Goal: Task Accomplishment & Management: Manage account settings

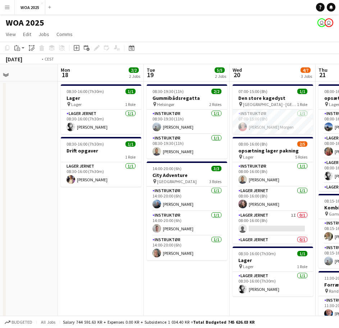
scroll to position [0, 245]
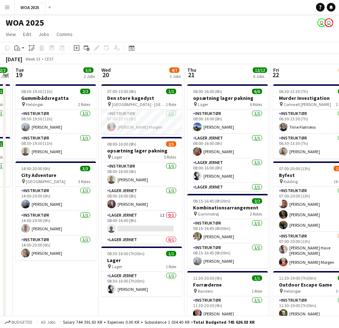
drag, startPoint x: 141, startPoint y: 242, endPoint x: -31, endPoint y: 221, distance: 173.1
click at [0, 221] on html "Menu Boards Boards Boards All jobs Status Workforce Workforce My Workforce Recr…" at bounding box center [169, 257] width 339 height 514
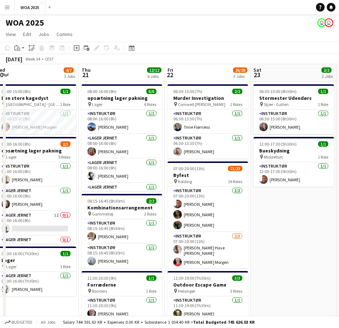
scroll to position [0, 213]
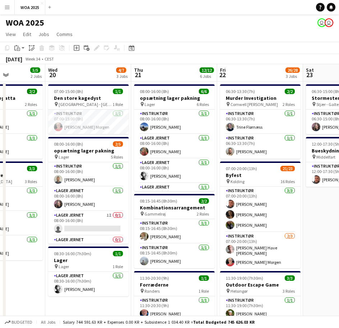
drag, startPoint x: 148, startPoint y: 202, endPoint x: 37, endPoint y: 199, distance: 110.9
click at [37, 199] on app-calendar-viewport "Sun 17 Mon 18 2/2 2 Jobs Tue 19 5/5 2 Jobs Wed 20 4/7 3 Jobs Thu 21 12/12 6 Job…" at bounding box center [169, 283] width 339 height 438
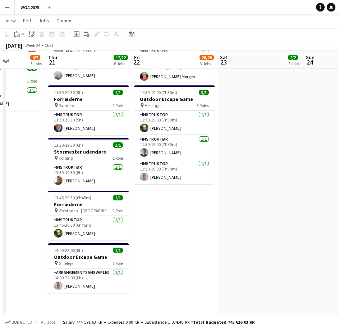
scroll to position [186, 0]
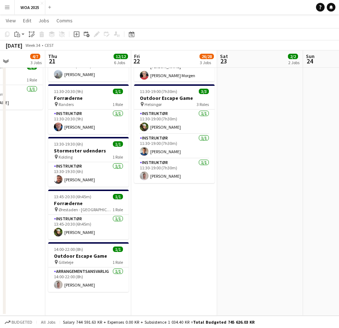
click at [166, 213] on app-date-cell "06:30-13:30 (7h) 2/2 Murder Investigation pin [PERSON_NAME] 2 Roles Instruktør …" at bounding box center [174, 105] width 86 height 420
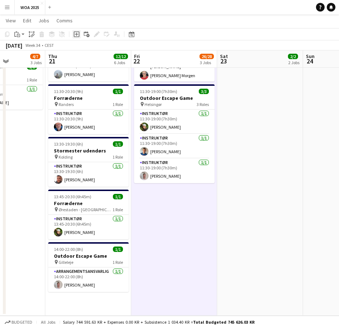
click at [74, 34] on icon "Add job" at bounding box center [77, 34] width 6 height 6
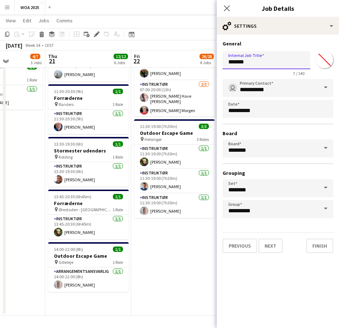
drag, startPoint x: 262, startPoint y: 62, endPoint x: 218, endPoint y: 62, distance: 43.9
click at [218, 62] on form "**********" at bounding box center [278, 146] width 122 height 212
type input "**********"
click at [270, 249] on button "Next" at bounding box center [271, 245] width 24 height 14
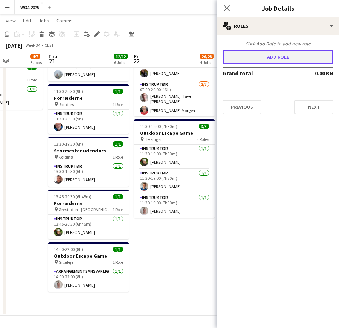
click at [270, 57] on button "Add role" at bounding box center [278, 57] width 111 height 14
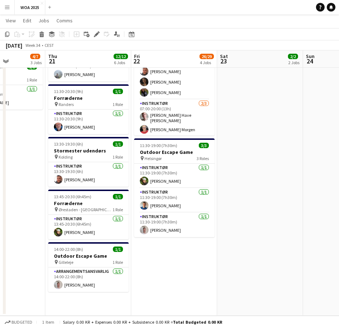
click at [104, 53] on app-board-header-date "Thu 21 12/12 6 Jobs" at bounding box center [88, 58] width 86 height 17
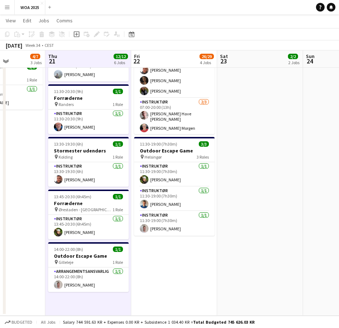
click at [104, 53] on app-board-header-date "Thu 21 12/12 6 Jobs" at bounding box center [88, 58] width 86 height 17
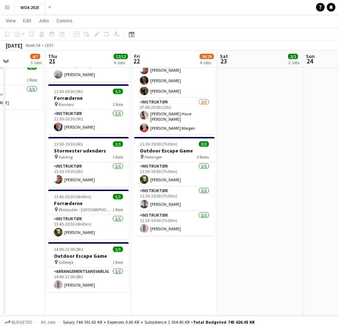
click at [89, 55] on app-board-header-date "Thu 21 12/12 6 Jobs" at bounding box center [88, 58] width 86 height 17
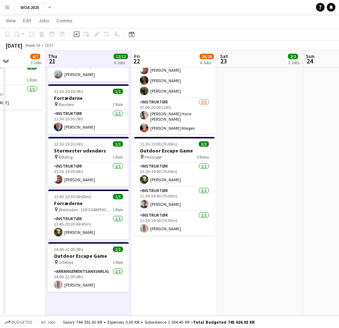
click at [89, 55] on app-board-header-date "Thu 21 12/12 6 Jobs" at bounding box center [88, 58] width 86 height 17
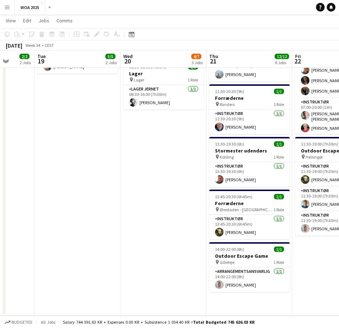
scroll to position [0, 203]
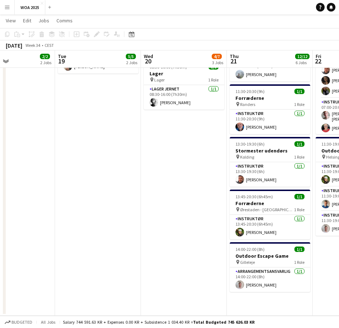
drag, startPoint x: 135, startPoint y: 273, endPoint x: 285, endPoint y: 274, distance: 150.5
click at [285, 274] on app-calendar-viewport "Sat 16 Sun 17 Mon 18 2/2 2 Jobs Tue 19 5/5 2 Jobs Wed 20 4/7 3 Jobs Thu 21 12/1…" at bounding box center [169, 78] width 339 height 473
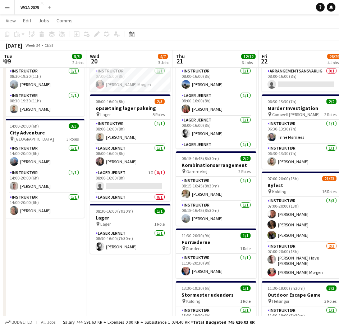
scroll to position [0, 264]
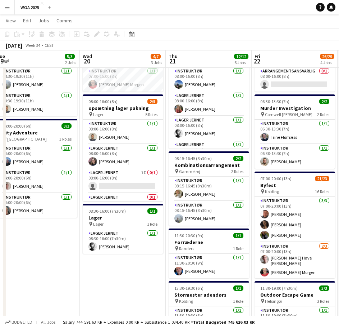
drag, startPoint x: 194, startPoint y: 261, endPoint x: 132, endPoint y: 254, distance: 61.7
click at [132, 254] on app-calendar-viewport "Sat 16 Sun 17 Mon 18 2/2 2 Jobs Tue 19 5/5 2 Jobs Wed 20 4/7 3 Jobs Thu 21 12/1…" at bounding box center [169, 222] width 339 height 473
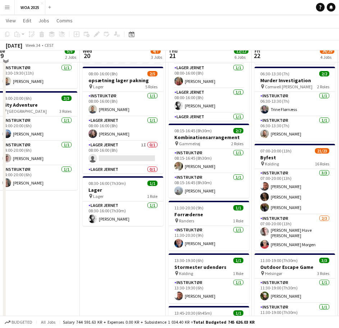
scroll to position [72, 0]
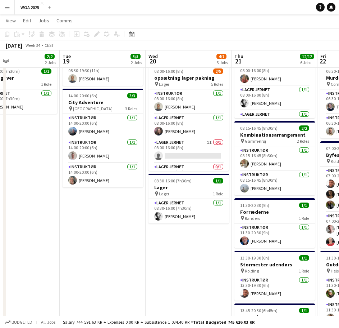
drag, startPoint x: 129, startPoint y: 240, endPoint x: 181, endPoint y: 248, distance: 52.8
click at [181, 248] on app-calendar-viewport "Sat 16 Sun 17 Mon 18 2/2 2 Jobs Tue 19 5/5 2 Jobs Wed 20 4/7 3 Jobs Thu 21 12/1…" at bounding box center [169, 192] width 339 height 473
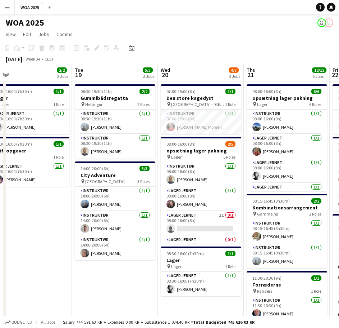
scroll to position [0, 170]
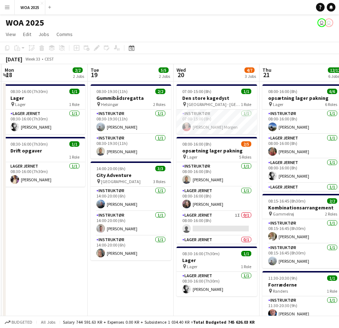
drag, startPoint x: 132, startPoint y: 274, endPoint x: 148, endPoint y: 275, distance: 15.9
click at [148, 275] on app-calendar-viewport "Sat 16 Sun 17 Mon 18 2/2 2 Jobs Tue 19 5/5 2 Jobs Wed 20 4/7 3 Jobs Thu 21 12/1…" at bounding box center [169, 283] width 339 height 438
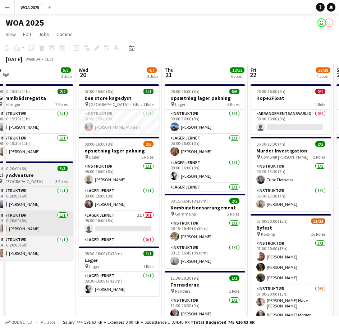
drag, startPoint x: 90, startPoint y: 230, endPoint x: 21, endPoint y: 218, distance: 69.9
click at [15, 219] on app-calendar-viewport "Sat 16 Sun 17 Mon 18 2/2 2 Jobs Tue 19 5/5 2 Jobs Wed 20 4/7 3 Jobs Thu 21 12/1…" at bounding box center [169, 283] width 339 height 438
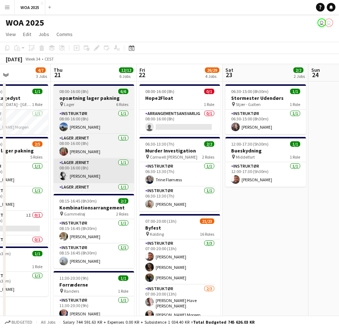
scroll to position [0, 211]
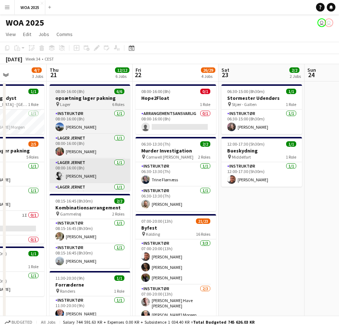
drag, startPoint x: 196, startPoint y: 193, endPoint x: 90, endPoint y: 177, distance: 107.7
click at [81, 182] on app-calendar-viewport "Mon 18 2/2 2 Jobs Tue 19 5/5 2 Jobs Wed 20 4/7 3 Jobs Thu 21 12/12 6 Jobs Fri 2…" at bounding box center [169, 283] width 339 height 438
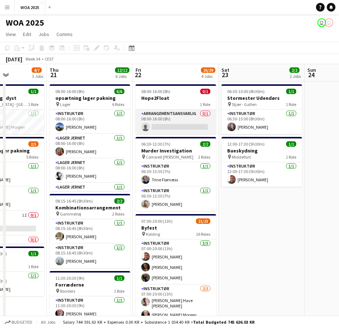
click at [172, 126] on app-card-role "Arrangementsansvarlig 0/1 08:00-16:00 (8h) single-neutral-actions" at bounding box center [176, 121] width 81 height 24
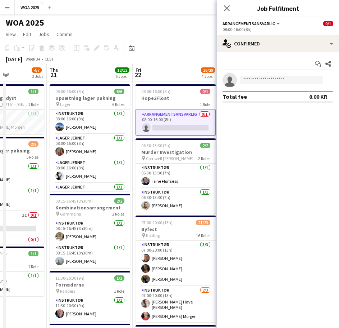
click at [270, 27] on div "08:00-16:00 (8h)" at bounding box center [278, 29] width 111 height 5
click at [272, 22] on span "Arrangementsansvarlig" at bounding box center [249, 23] width 53 height 5
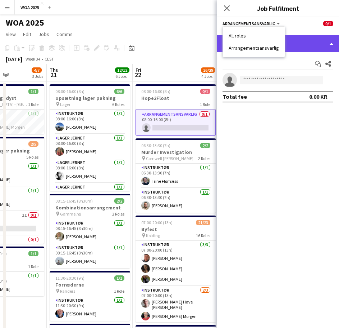
click at [310, 44] on div "single-neutral-actions-check-2 Confirmed" at bounding box center [278, 43] width 122 height 17
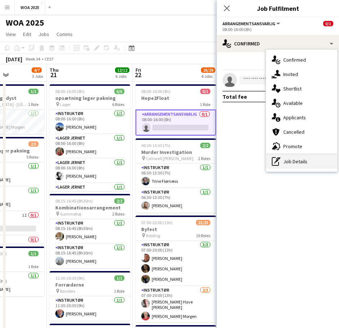
click at [298, 161] on div "pen-write Job Details" at bounding box center [301, 161] width 71 height 14
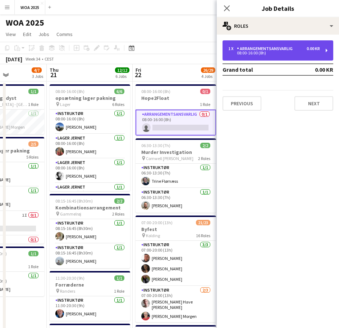
click at [275, 54] on div "08:00-16:00 (8h)" at bounding box center [275, 53] width 92 height 4
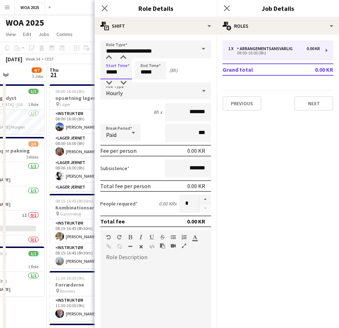
click at [121, 72] on input "*****" at bounding box center [116, 70] width 32 height 18
drag, startPoint x: 120, startPoint y: 72, endPoint x: 96, endPoint y: 73, distance: 24.5
click at [96, 73] on form "**********" at bounding box center [156, 253] width 122 height 427
click at [116, 73] on input "*****" at bounding box center [116, 70] width 32 height 18
type input "*****"
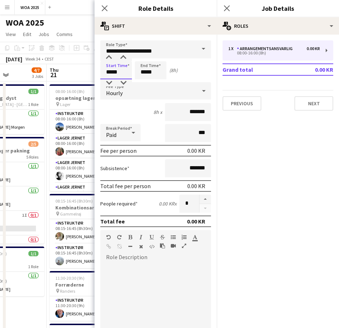
click at [116, 73] on input "*****" at bounding box center [116, 70] width 32 height 18
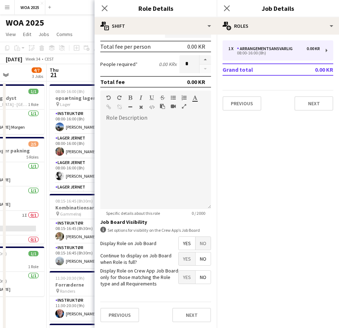
click at [179, 260] on span "Yes" at bounding box center [187, 258] width 17 height 13
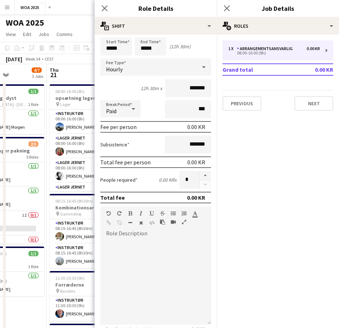
scroll to position [0, 0]
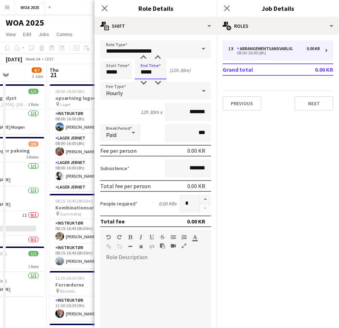
drag, startPoint x: 161, startPoint y: 75, endPoint x: 131, endPoint y: 73, distance: 29.9
click at [131, 73] on div "Start Time ***** End Time ***** (12h 30m)" at bounding box center [155, 70] width 111 height 18
click at [151, 75] on input "*****" at bounding box center [151, 70] width 32 height 18
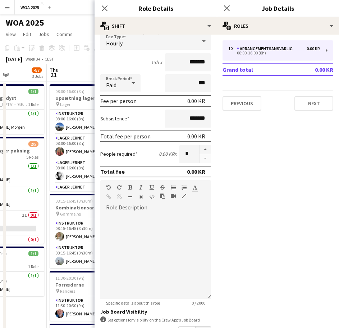
scroll to position [139, 0]
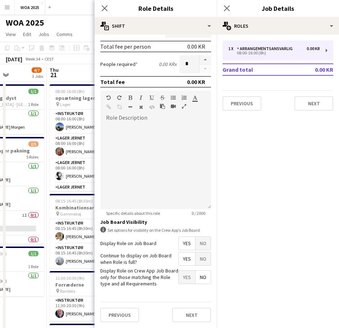
type input "*****"
click at [151, 197] on div at bounding box center [155, 165] width 111 height 86
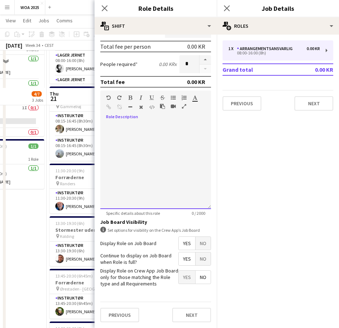
scroll to position [144, 0]
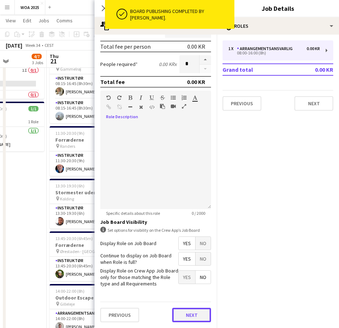
click at [195, 318] on button "Next" at bounding box center [191, 314] width 39 height 14
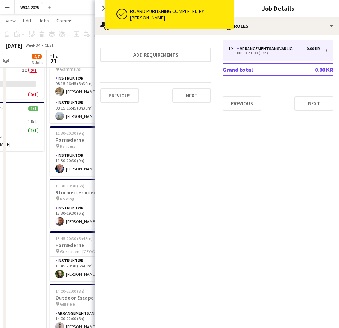
scroll to position [0, 0]
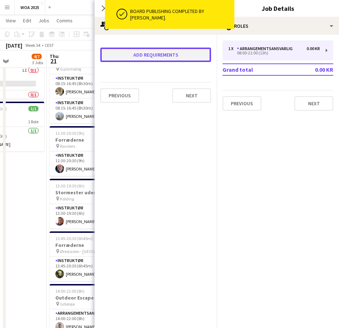
click at [189, 50] on button "Add requirements" at bounding box center [155, 55] width 111 height 14
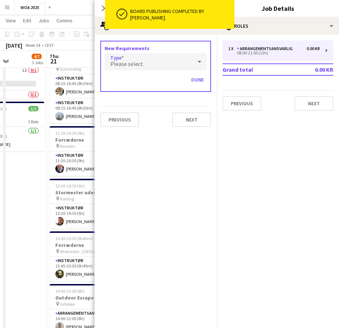
click at [146, 62] on div "Please select" at bounding box center [149, 61] width 88 height 17
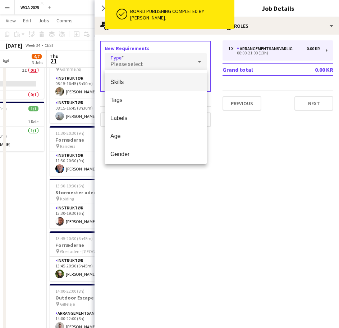
click at [127, 79] on span "Skills" at bounding box center [156, 81] width 91 height 7
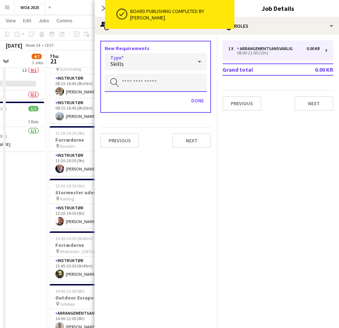
click at [132, 84] on input "text" at bounding box center [156, 83] width 102 height 18
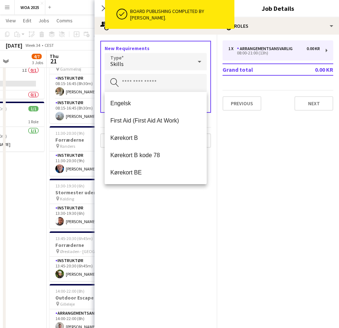
click at [138, 102] on span "Engelsk" at bounding box center [156, 103] width 91 height 7
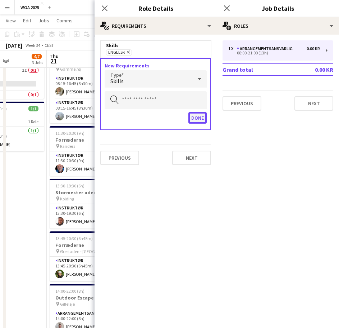
click at [197, 121] on button "Done" at bounding box center [198, 118] width 18 height 12
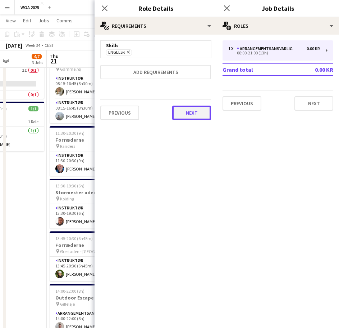
click at [194, 113] on button "Next" at bounding box center [191, 112] width 39 height 14
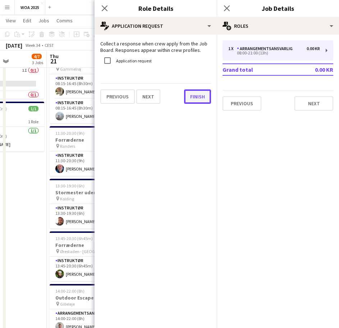
drag, startPoint x: 193, startPoint y: 95, endPoint x: 196, endPoint y: 97, distance: 3.8
click at [193, 95] on button "Finish" at bounding box center [197, 96] width 27 height 14
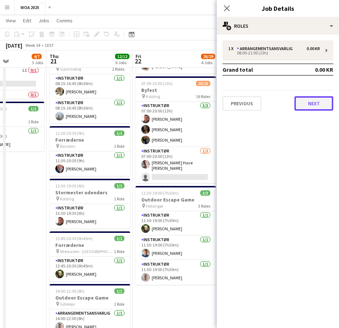
click at [316, 104] on button "Next" at bounding box center [314, 103] width 39 height 14
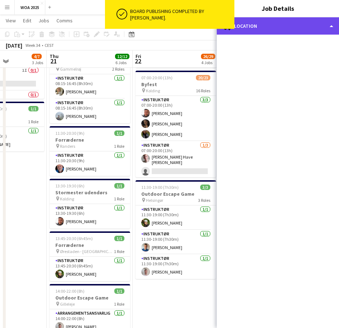
click at [270, 27] on div "maps-pin-1 Location" at bounding box center [278, 25] width 122 height 17
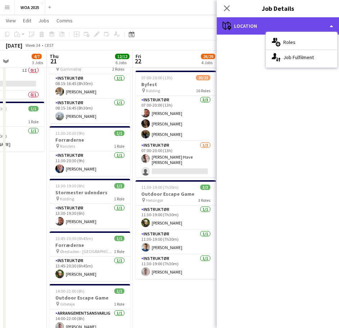
click at [245, 26] on div "maps-pin-1 Location" at bounding box center [278, 25] width 122 height 17
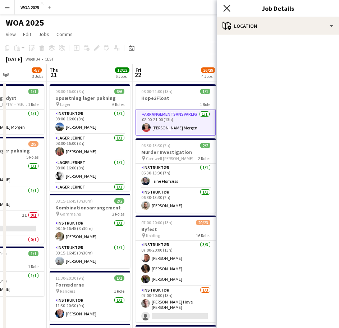
click at [228, 9] on icon at bounding box center [227, 8] width 7 height 7
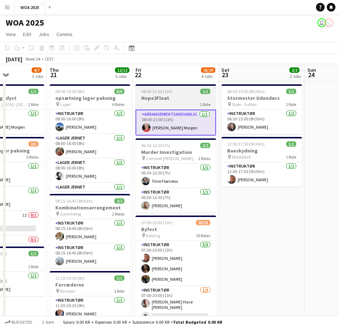
click at [166, 98] on h3 "Hope2Float" at bounding box center [176, 98] width 81 height 6
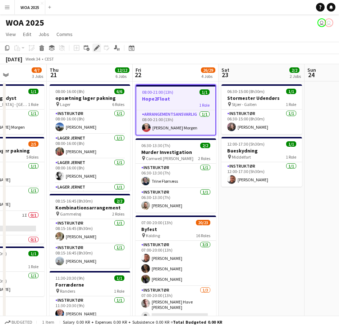
click at [97, 46] on icon "Edit" at bounding box center [97, 48] width 6 height 6
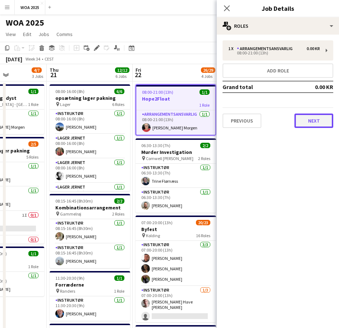
click at [317, 120] on button "Next" at bounding box center [314, 120] width 39 height 14
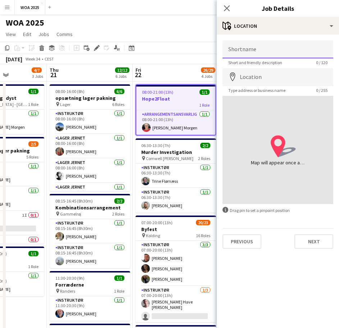
click at [249, 56] on input "Shortname" at bounding box center [278, 49] width 111 height 18
type input "*"
type input "**********"
click at [253, 77] on input "Location" at bounding box center [278, 77] width 111 height 18
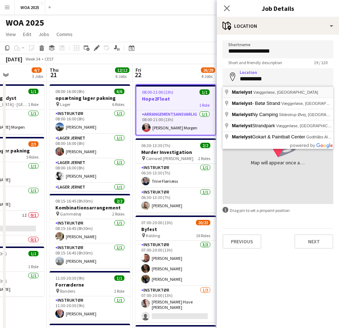
type input "**********"
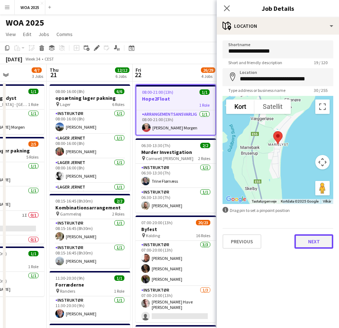
click at [309, 239] on button "Next" at bounding box center [314, 241] width 39 height 14
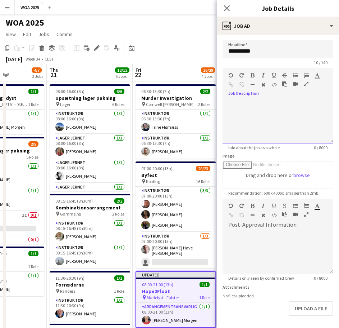
click at [268, 94] on div "default Heading 1 Heading 2 Heading 3 Heading 4 Heading 5 Heading 6 Heading 7 P…" at bounding box center [278, 81] width 111 height 27
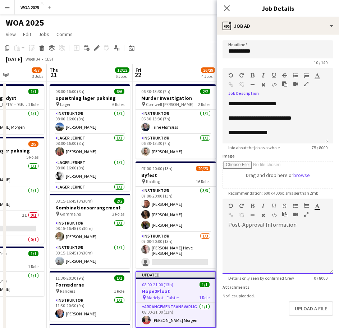
click at [263, 232] on div at bounding box center [278, 251] width 111 height 43
drag, startPoint x: 261, startPoint y: 252, endPoint x: 267, endPoint y: 258, distance: 8.9
click at [261, 252] on div at bounding box center [278, 251] width 111 height 43
paste div
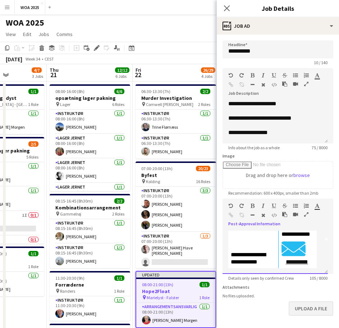
scroll to position [34, 0]
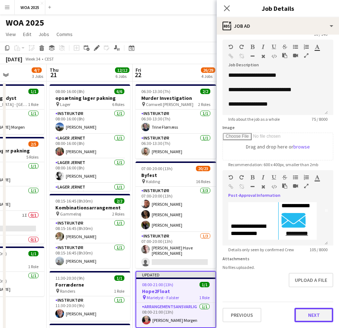
click at [306, 320] on button "Next" at bounding box center [314, 314] width 39 height 14
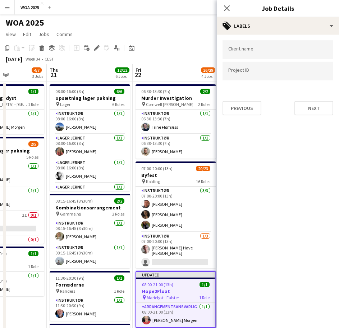
scroll to position [0, 0]
click at [298, 108] on button "Next" at bounding box center [314, 108] width 39 height 14
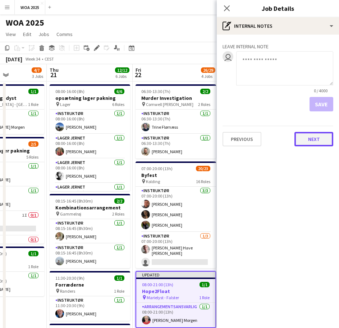
click at [312, 135] on button "Next" at bounding box center [314, 139] width 39 height 14
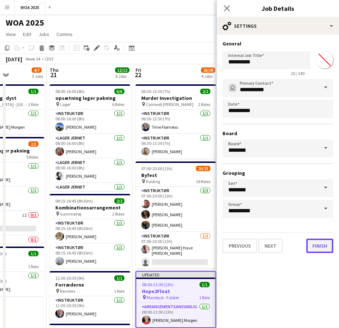
click at [319, 242] on button "Finish" at bounding box center [320, 245] width 27 height 14
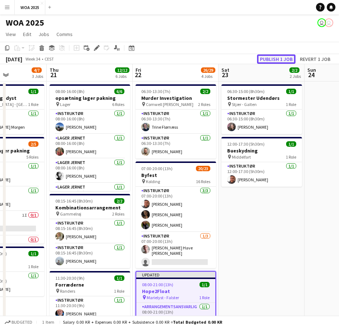
click at [263, 59] on button "Publish 1 job" at bounding box center [276, 58] width 39 height 9
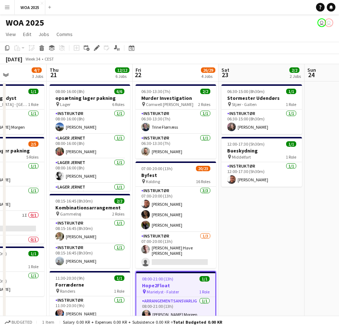
click at [160, 74] on app-board-header-date "Fri 22 26/29 4 Jobs" at bounding box center [176, 72] width 86 height 17
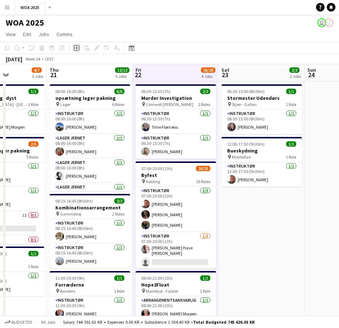
click at [77, 48] on icon at bounding box center [76, 47] width 3 height 3
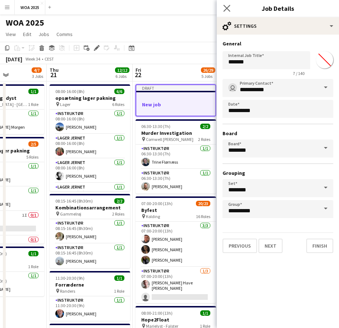
click at [229, 12] on app-icon "Close pop-in" at bounding box center [227, 8] width 10 height 10
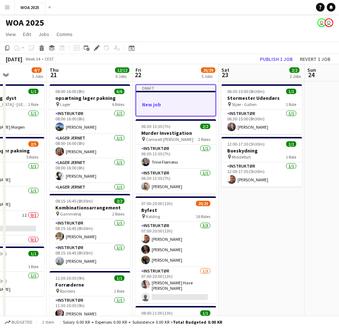
click at [266, 216] on app-date-cell "06:30-15:00 (8h30m) 1/1 Stormester Udendørs pin Stjær - Galten 1 Role Instruktø…" at bounding box center [262, 291] width 86 height 420
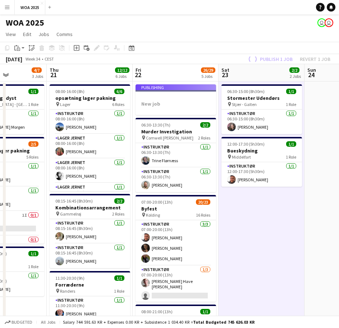
click at [172, 95] on app-job-card "Publishing New job" at bounding box center [176, 99] width 81 height 31
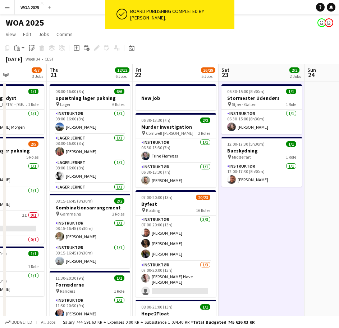
click at [172, 95] on h3 "New job" at bounding box center [176, 98] width 81 height 6
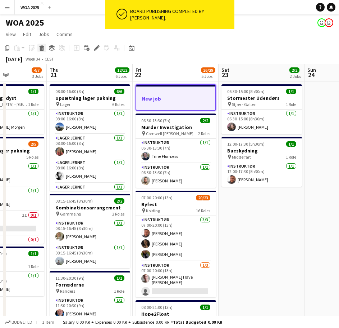
click at [41, 50] on icon at bounding box center [42, 49] width 4 height 4
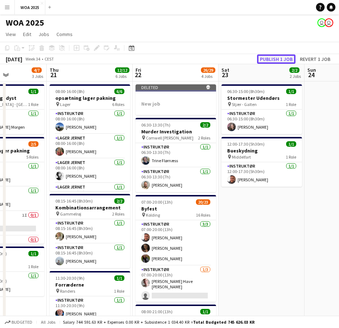
click at [271, 59] on button "Publish 1 job" at bounding box center [276, 58] width 39 height 9
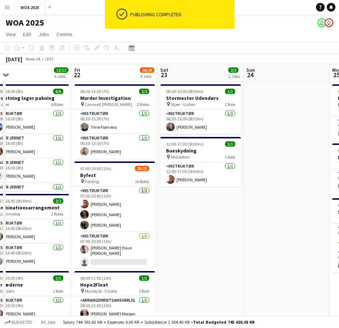
drag, startPoint x: 271, startPoint y: 195, endPoint x: 116, endPoint y: 193, distance: 155.2
click at [115, 191] on app-calendar-viewport "Mon 18 2/2 2 Jobs Tue 19 5/5 2 Jobs Wed 20 4/7 3 Jobs Thu 21 12/12 6 Jobs Fri 2…" at bounding box center [169, 283] width 339 height 438
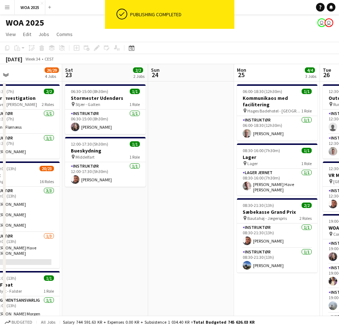
drag, startPoint x: 220, startPoint y: 191, endPoint x: 139, endPoint y: 191, distance: 80.6
click at [139, 191] on app-calendar-viewport "Tue 19 5/5 2 Jobs Wed 20 4/7 3 Jobs Thu 21 12/12 6 Jobs Fri 22 26/29 4 Jobs Sat…" at bounding box center [169, 283] width 339 height 438
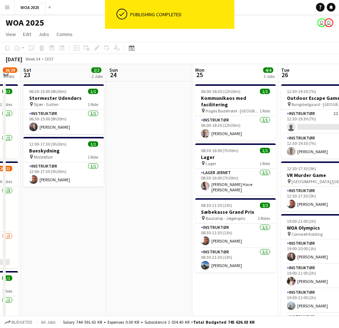
drag, startPoint x: 139, startPoint y: 191, endPoint x: 71, endPoint y: 207, distance: 69.7
click at [71, 207] on app-calendar-viewport "Wed 20 4/7 3 Jobs Thu 21 12/12 6 Jobs Fri 22 26/29 4 Jobs Sat 23 2/2 2 Jobs Sun…" at bounding box center [169, 283] width 339 height 438
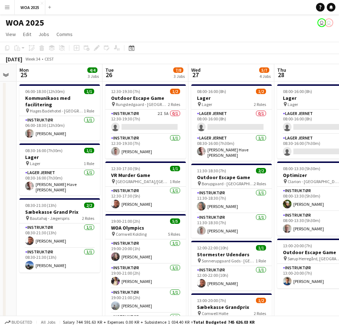
scroll to position [0, 245]
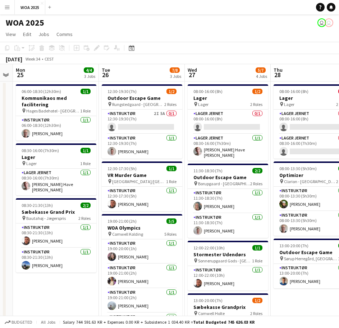
drag, startPoint x: 79, startPoint y: 148, endPoint x: -15, endPoint y: 149, distance: 93.6
click at [0, 149] on html "Menu Boards Boards Boards All jobs Status Workforce Workforce My Workforce Recr…" at bounding box center [169, 282] width 339 height 564
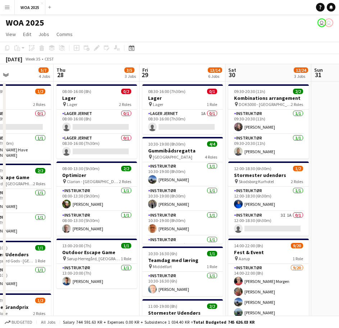
scroll to position [0, 210]
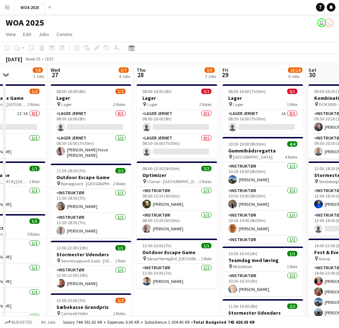
drag, startPoint x: 291, startPoint y: 294, endPoint x: 154, endPoint y: 275, distance: 138.4
click at [154, 275] on app-calendar-viewport "Sun 24 Mon 25 4/4 3 Jobs Tue 26 7/8 3 Jobs Wed 27 5/7 4 Jobs Thu 28 3/5 3 Jobs …" at bounding box center [169, 307] width 339 height 487
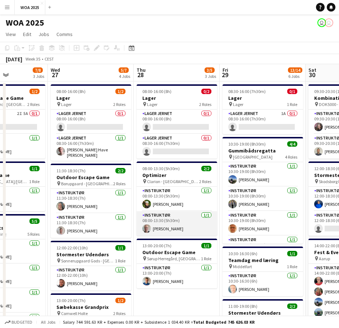
scroll to position [36, 0]
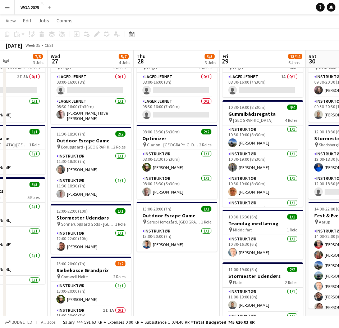
click at [175, 273] on app-date-cell "08:00-16:00 (8h) 0/2 Lager pin Lager 2 Roles Lager Jernet 0/1 08:00-16:00 (8h) …" at bounding box center [177, 280] width 86 height 470
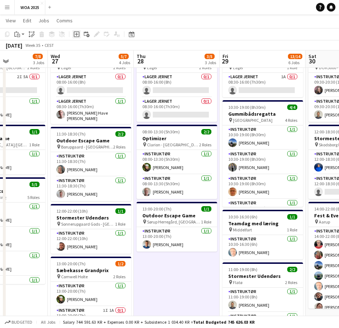
click at [74, 35] on icon "Add job" at bounding box center [77, 34] width 6 height 6
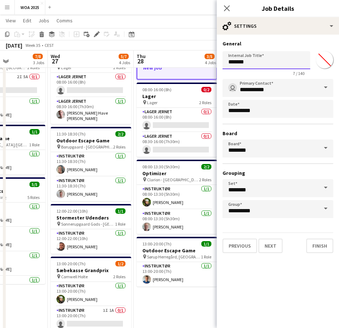
click at [263, 63] on input "*******" at bounding box center [267, 60] width 88 height 18
drag, startPoint x: 263, startPoint y: 63, endPoint x: 211, endPoint y: 64, distance: 52.2
click at [211, 64] on body "Menu Boards Boards Boards All jobs Status Workforce Workforce My Workforce Recr…" at bounding box center [169, 245] width 339 height 563
type input "**********"
click at [273, 245] on button "Next" at bounding box center [271, 245] width 24 height 14
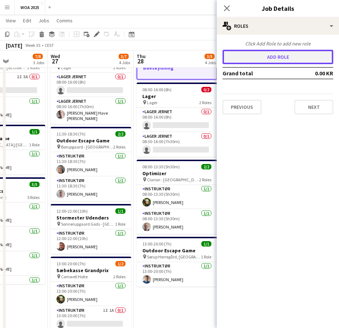
click at [268, 52] on button "Add role" at bounding box center [278, 57] width 111 height 14
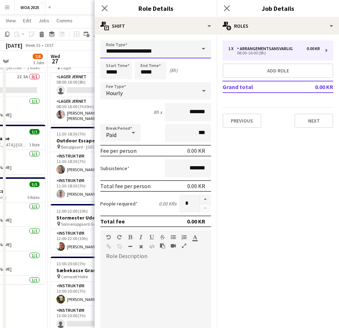
click at [175, 52] on input "**********" at bounding box center [155, 49] width 111 height 18
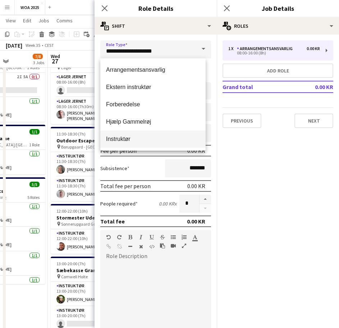
click at [129, 133] on mat-option "Instruktør" at bounding box center [152, 138] width 105 height 17
type input "**********"
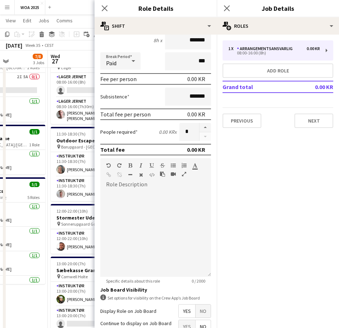
scroll to position [72, 0]
click at [146, 213] on div at bounding box center [155, 233] width 111 height 86
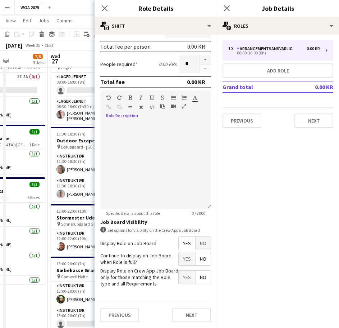
click at [185, 260] on span "Yes" at bounding box center [187, 258] width 17 height 13
click at [183, 311] on button "Next" at bounding box center [191, 314] width 39 height 14
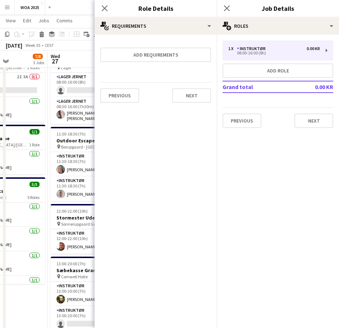
scroll to position [0, 0]
click at [181, 90] on button "Next" at bounding box center [191, 95] width 39 height 14
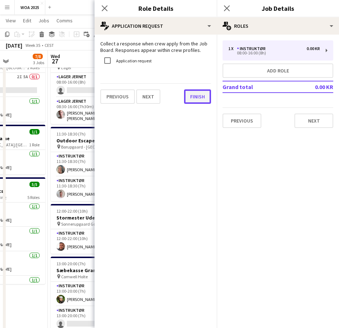
click at [191, 98] on button "Finish" at bounding box center [197, 96] width 27 height 14
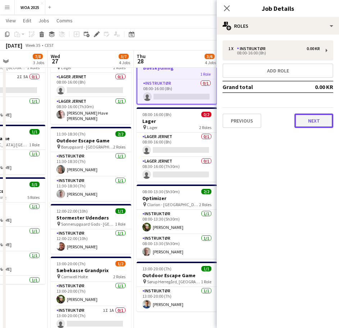
click at [305, 125] on button "Next" at bounding box center [314, 120] width 39 height 14
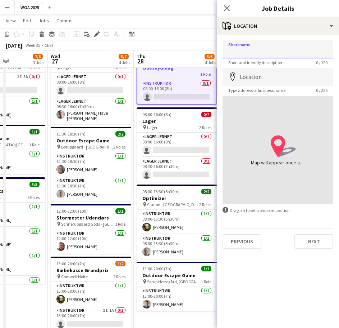
click at [263, 53] on input "Shortname" at bounding box center [278, 49] width 111 height 18
type input "******"
click at [270, 84] on input "Location" at bounding box center [278, 77] width 111 height 18
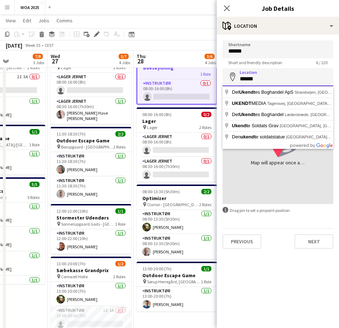
type input "******"
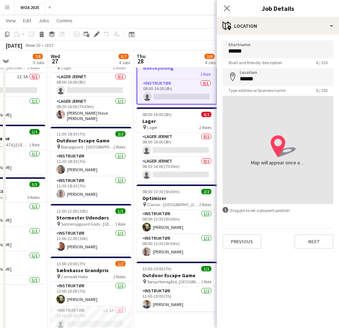
click at [276, 264] on mat-expansion-panel "map-marker Location Shortname ****** Short and friendly description 6 / 120 Loc…" at bounding box center [278, 181] width 122 height 293
click at [302, 244] on button "Next" at bounding box center [314, 241] width 39 height 14
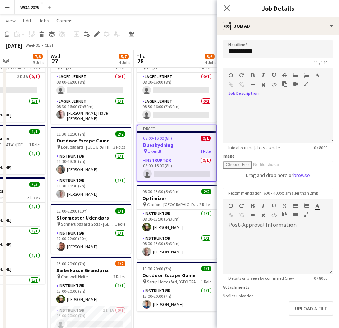
click at [265, 99] on div at bounding box center [278, 119] width 111 height 48
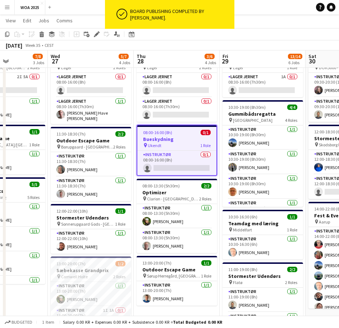
click at [184, 148] on div "pin Ukendt 1 Role" at bounding box center [177, 145] width 79 height 6
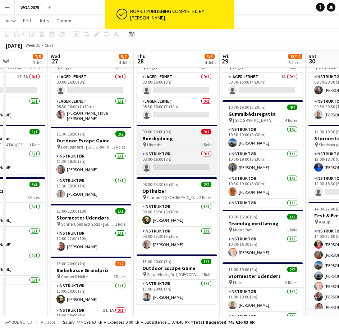
click at [180, 140] on h3 "Bueskydning" at bounding box center [177, 138] width 81 height 6
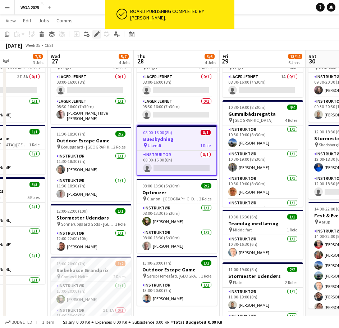
click at [96, 36] on icon at bounding box center [97, 34] width 4 height 4
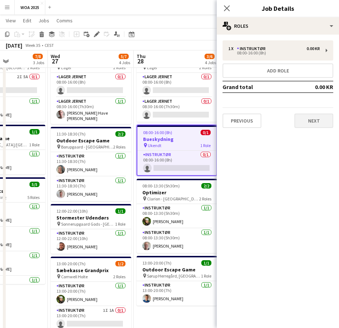
drag, startPoint x: 306, startPoint y: 112, endPoint x: 308, endPoint y: 116, distance: 3.7
click at [307, 114] on div "Previous Next" at bounding box center [278, 117] width 111 height 21
click at [310, 121] on button "Next" at bounding box center [314, 120] width 39 height 14
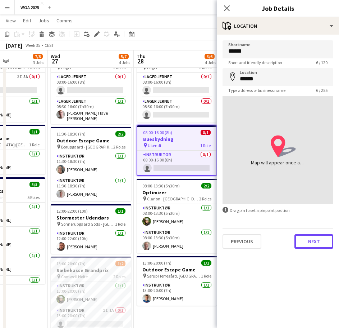
drag, startPoint x: 306, startPoint y: 239, endPoint x: 309, endPoint y: 217, distance: 22.6
click at [306, 240] on button "Next" at bounding box center [314, 241] width 39 height 14
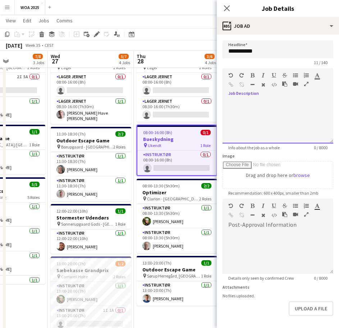
click at [275, 111] on div at bounding box center [278, 121] width 111 height 43
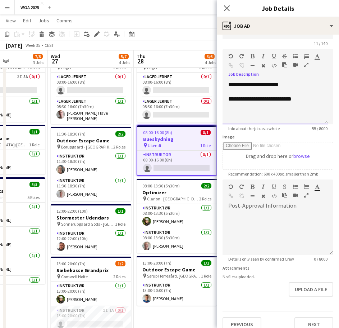
scroll to position [28, 0]
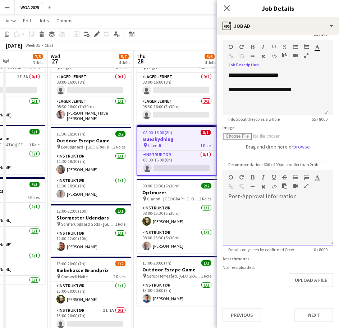
click at [276, 213] on div at bounding box center [278, 223] width 111 height 43
click at [242, 202] on div at bounding box center [278, 221] width 111 height 48
paste div
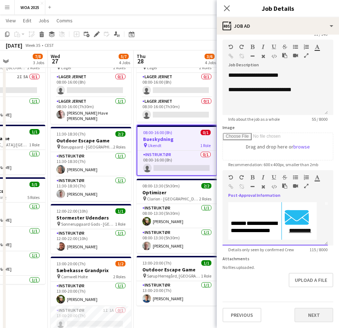
scroll to position [34, 0]
click at [296, 316] on button "Next" at bounding box center [314, 314] width 39 height 14
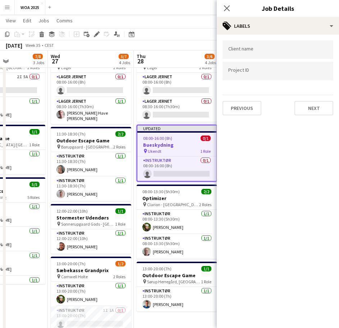
scroll to position [0, 0]
click at [307, 111] on button "Next" at bounding box center [314, 108] width 39 height 14
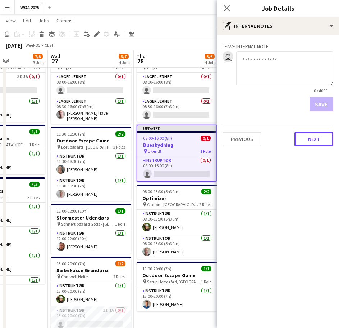
click at [316, 143] on button "Next" at bounding box center [314, 139] width 39 height 14
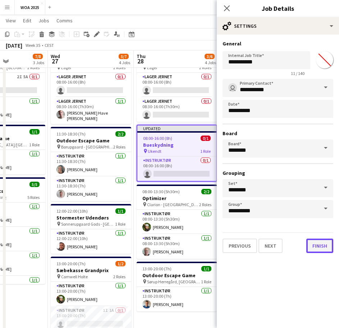
click at [323, 252] on button "Finish" at bounding box center [320, 245] width 27 height 14
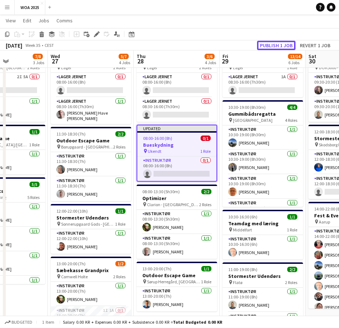
click at [272, 45] on button "Publish 1 job" at bounding box center [276, 45] width 39 height 9
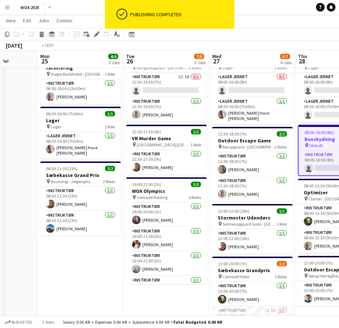
drag, startPoint x: 82, startPoint y: 162, endPoint x: 253, endPoint y: 182, distance: 172.5
click at [251, 182] on app-calendar-viewport "Fri 22 26/29 4 Jobs Sat 23 2/2 2 Jobs Sun 24 Mon 25 4/4 3 Jobs Tue 26 7/8 3 Job…" at bounding box center [169, 253] width 339 height 523
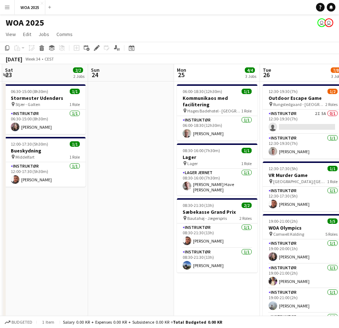
drag, startPoint x: 79, startPoint y: 275, endPoint x: 172, endPoint y: 261, distance: 93.5
click at [229, 272] on app-calendar-viewport "Thu 21 12/12 6 Jobs Fri 22 26/29 4 Jobs Sat 23 2/2 2 Jobs Sun 24 Mon 25 4/4 3 J…" at bounding box center [169, 307] width 339 height 487
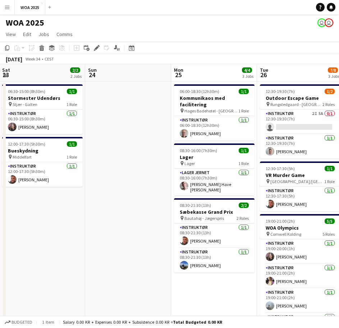
drag, startPoint x: 121, startPoint y: 247, endPoint x: 220, endPoint y: 240, distance: 98.8
click at [219, 240] on app-calendar-viewport "Thu 21 12/12 6 Jobs Fri 22 26/29 4 Jobs Sat 23 2/2 2 Jobs Sun 24 Mon 25 4/4 3 J…" at bounding box center [169, 307] width 339 height 487
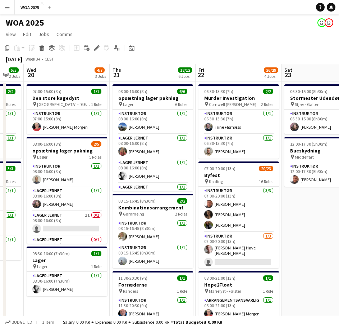
scroll to position [0, 269]
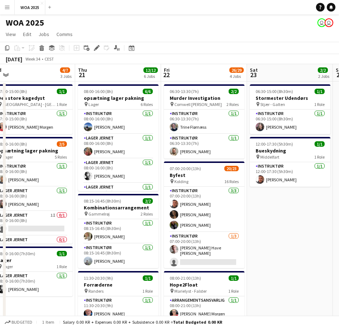
drag, startPoint x: 195, startPoint y: 218, endPoint x: 270, endPoint y: 211, distance: 74.8
click at [270, 211] on app-calendar-viewport "Sun 17 Mon 18 2/2 2 Jobs Tue 19 5/5 2 Jobs Wed 20 4/7 3 Jobs Thu 21 12/12 6 Job…" at bounding box center [169, 307] width 339 height 487
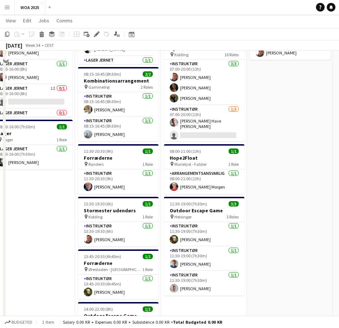
scroll to position [108, 0]
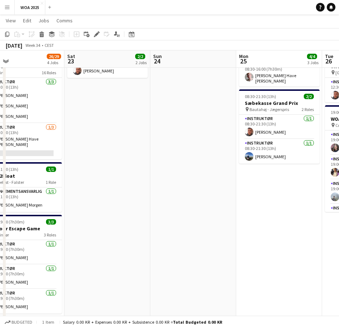
drag, startPoint x: 275, startPoint y: 183, endPoint x: 166, endPoint y: 190, distance: 109.3
click at [166, 190] on app-calendar-viewport "Tue 19 5/5 2 Jobs Wed 20 4/7 3 Jobs Thu 21 12/12 6 Jobs Fri 22 26/29 4 Jobs Sat…" at bounding box center [169, 181] width 339 height 523
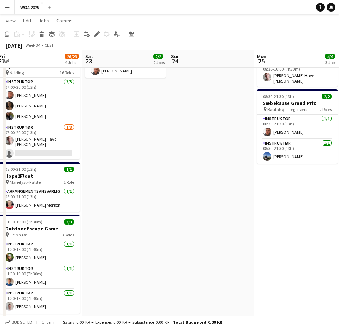
drag, startPoint x: 228, startPoint y: 172, endPoint x: 175, endPoint y: 177, distance: 52.8
click at [175, 177] on app-calendar-viewport "Tue 19 5/5 2 Jobs Wed 20 4/7 3 Jobs Thu 21 12/12 6 Jobs Fri 22 26/29 4 Jobs Sat…" at bounding box center [169, 181] width 339 height 523
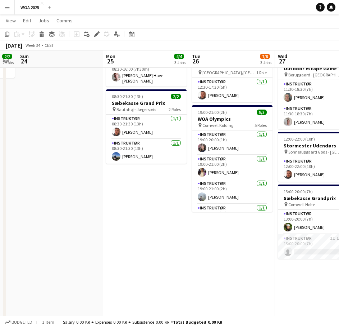
drag, startPoint x: 239, startPoint y: 185, endPoint x: 84, endPoint y: 195, distance: 156.2
click at [84, 195] on app-calendar-viewport "Thu 21 12/12 6 Jobs Fri 22 26/29 4 Jobs Sat 23 2/2 2 Jobs Sun 24 Mon 25 4/4 3 J…" at bounding box center [169, 181] width 339 height 523
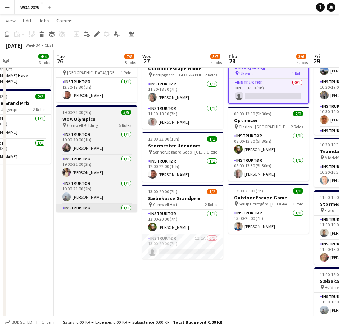
drag, startPoint x: 184, startPoint y: 200, endPoint x: 73, endPoint y: 208, distance: 111.1
click at [71, 205] on app-calendar-viewport "Fri 22 26/29 4 Jobs Sat 23 2/2 2 Jobs Sun 24 Mon 25 4/4 3 Jobs Tue 26 7/8 3 Job…" at bounding box center [169, 181] width 339 height 523
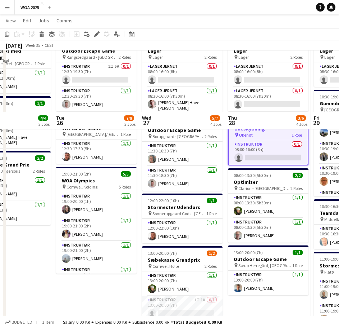
scroll to position [0, 0]
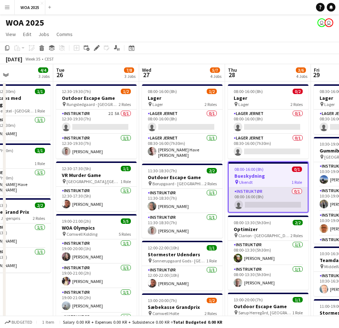
click at [269, 202] on app-card-role "Instruktør 0/1 08:00-16:00 (8h) single-neutral-actions" at bounding box center [268, 199] width 79 height 24
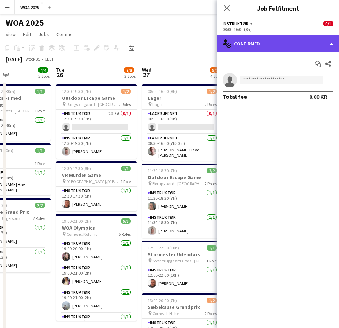
click at [279, 44] on div "single-neutral-actions-check-2 Confirmed" at bounding box center [278, 43] width 122 height 17
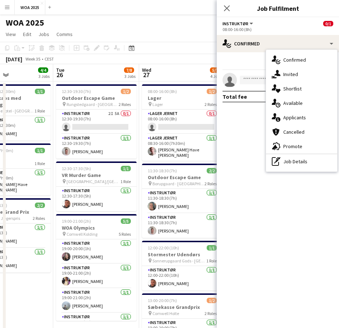
click at [29, 296] on app-date-cell "06:00-18:30 (12h30m) 1/1 Kommunikaos med facilitering pin Hages Badehotel - Rød…" at bounding box center [10, 316] width 86 height 470
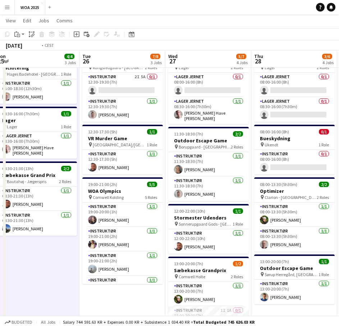
scroll to position [0, 169]
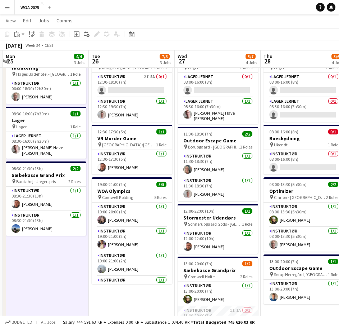
drag, startPoint x: 38, startPoint y: 253, endPoint x: 74, endPoint y: 251, distance: 35.7
click at [74, 251] on app-calendar-viewport "Sat 23 2/2 2 Jobs Sun 24 Mon 25 4/4 3 Jobs Tue 26 7/8 3 Jobs Wed 27 5/7 4 Jobs …" at bounding box center [169, 253] width 339 height 523
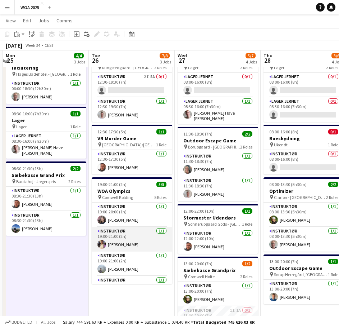
scroll to position [0, 0]
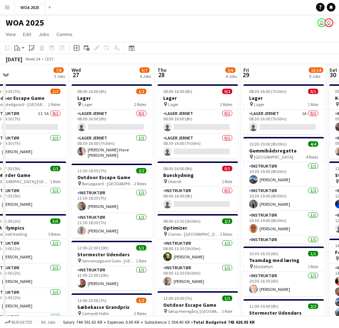
drag, startPoint x: 108, startPoint y: 270, endPoint x: -27, endPoint y: 266, distance: 135.0
click at [0, 266] on html "Menu Boards Boards Boards All jobs Status Workforce Workforce My Workforce Recr…" at bounding box center [169, 282] width 339 height 564
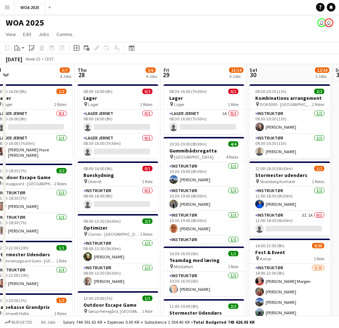
scroll to position [0, 273]
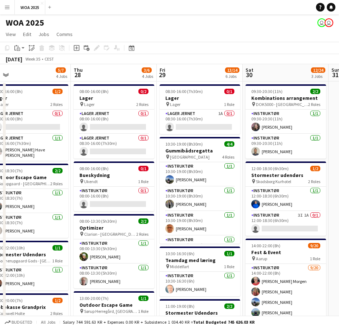
drag, startPoint x: 249, startPoint y: 219, endPoint x: 165, endPoint y: 223, distance: 84.0
click at [165, 223] on app-calendar-viewport "Sun 24 Mon 25 4/4 3 Jobs Tue 26 7/8 3 Jobs Wed 27 5/7 4 Jobs Thu 28 3/6 4 Jobs …" at bounding box center [169, 307] width 339 height 487
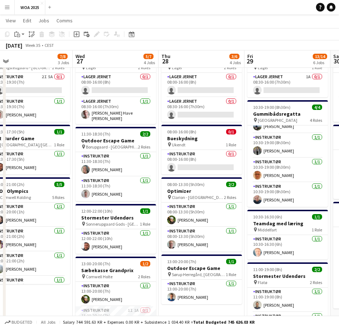
scroll to position [0, 183]
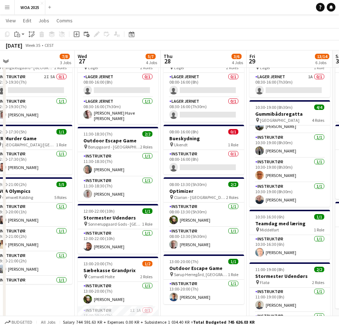
drag, startPoint x: 108, startPoint y: 244, endPoint x: 198, endPoint y: 241, distance: 90.0
click at [198, 241] on app-calendar-viewport "Sun 24 Mon 25 4/4 3 Jobs Tue 26 7/8 3 Jobs Wed 27 5/7 4 Jobs Thu 28 3/6 4 Jobs …" at bounding box center [169, 253] width 339 height 523
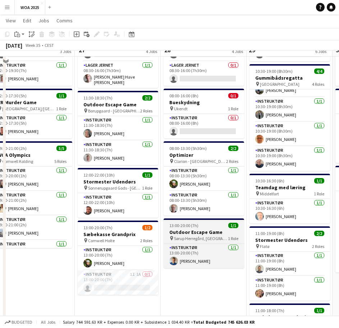
scroll to position [0, 0]
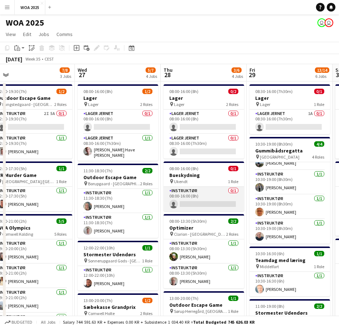
click at [204, 198] on app-card-role "Instruktør 0/1 08:00-16:00 (8h) single-neutral-actions" at bounding box center [204, 198] width 81 height 24
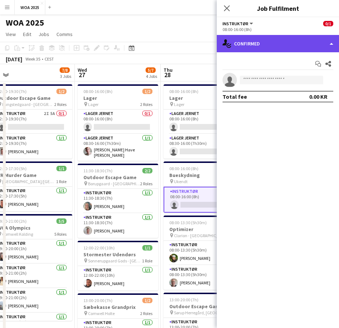
click at [278, 42] on div "single-neutral-actions-check-2 Confirmed" at bounding box center [278, 43] width 122 height 17
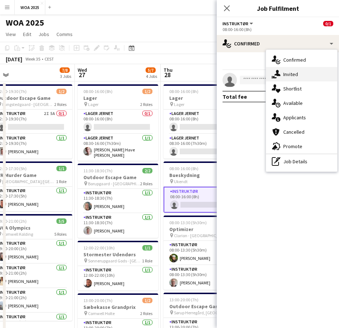
click at [289, 72] on div "single-neutral-actions-share-1 Invited" at bounding box center [301, 74] width 71 height 14
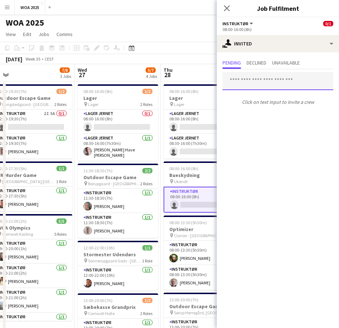
click at [262, 86] on input "text" at bounding box center [278, 81] width 111 height 18
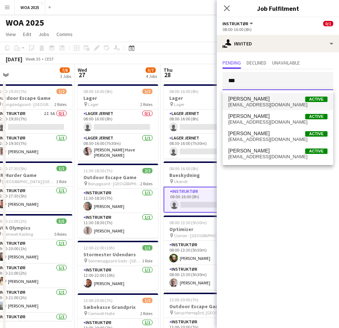
type input "***"
click at [262, 101] on span "[PERSON_NAME]" at bounding box center [249, 99] width 41 height 6
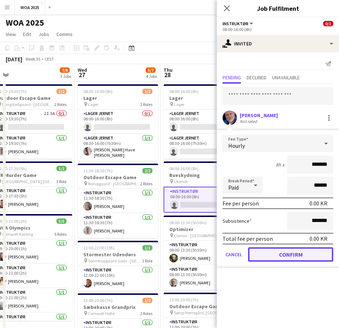
click at [285, 261] on button "Confirm" at bounding box center [290, 254] width 85 height 14
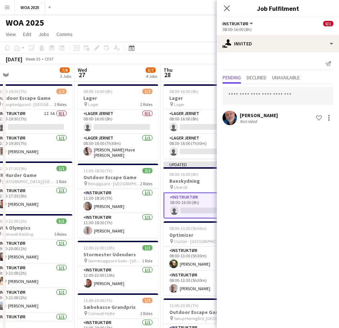
click at [184, 44] on app-toolbar "Copy Paste Paste Ctrl+V Paste with crew Ctrl+Shift+V Paste linked Job [GEOGRAPH…" at bounding box center [169, 48] width 339 height 12
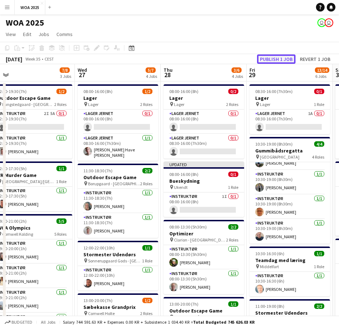
click at [270, 59] on button "Publish 1 job" at bounding box center [276, 58] width 39 height 9
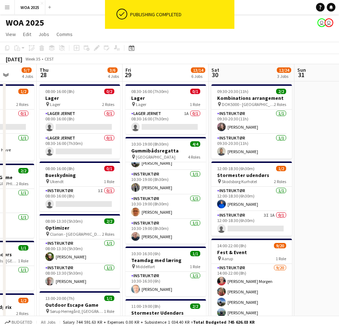
scroll to position [0, 221]
drag, startPoint x: 291, startPoint y: 164, endPoint x: 167, endPoint y: 165, distance: 123.8
click at [167, 165] on app-calendar-viewport "Mon 25 4/4 3 Jobs Tue 26 7/8 3 Jobs Wed 27 5/7 4 Jobs Thu 28 3/6 4 Jobs Fri 29 …" at bounding box center [169, 307] width 339 height 487
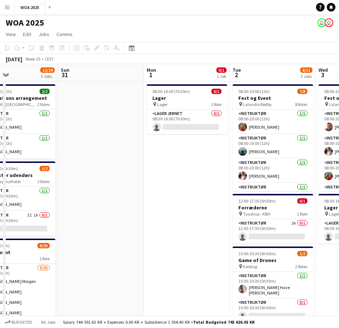
drag, startPoint x: 310, startPoint y: 155, endPoint x: 72, endPoint y: 159, distance: 237.2
click at [72, 159] on app-calendar-viewport "Wed 27 5/7 4 Jobs Thu 28 3/6 4 Jobs Fri 29 13/14 6 Jobs Sat 30 12/24 3 Jobs Sun…" at bounding box center [169, 307] width 339 height 487
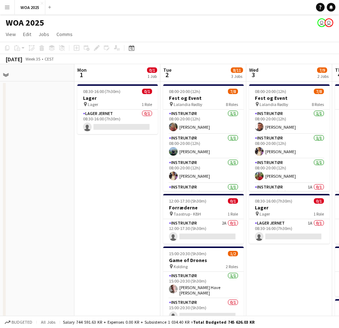
drag, startPoint x: 148, startPoint y: 166, endPoint x: 78, endPoint y: 160, distance: 69.7
click at [78, 160] on app-calendar-viewport "Thu 28 3/6 4 Jobs Fri 29 13/14 6 Jobs Sat 30 12/24 3 Jobs Sun 31 Mon 1 0/1 1 Jo…" at bounding box center [169, 307] width 339 height 487
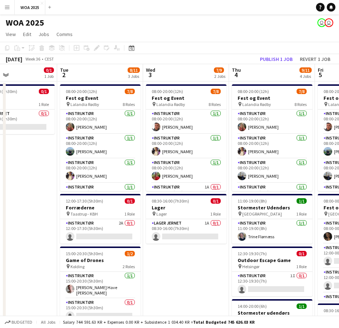
scroll to position [0, 288]
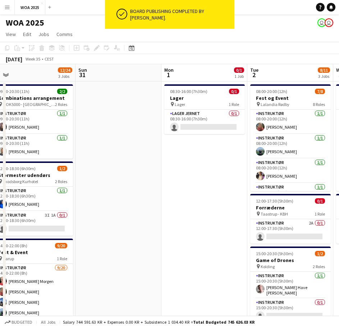
drag, startPoint x: 136, startPoint y: 165, endPoint x: 252, endPoint y: 180, distance: 116.2
click at [261, 181] on app-calendar-viewport "Thu 28 3/6 4 Jobs Fri 29 13/14 6 Jobs Sat 30 12/24 3 Jobs Sun 31 Mon 1 0/1 1 Jo…" at bounding box center [169, 307] width 339 height 487
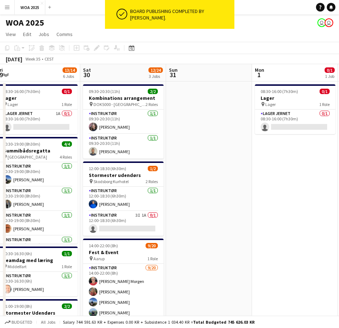
drag, startPoint x: 167, startPoint y: 185, endPoint x: 275, endPoint y: 180, distance: 108.5
click at [275, 180] on app-calendar-viewport "Wed 27 5/6 4 Jobs Thu 28 3/6 4 Jobs Fri 29 13/14 6 Jobs Sat 30 12/24 3 Jobs Sun…" at bounding box center [169, 307] width 339 height 487
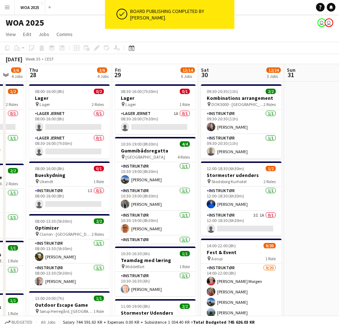
drag, startPoint x: 237, startPoint y: 188, endPoint x: 322, endPoint y: 180, distance: 85.3
click at [322, 180] on app-calendar-viewport "Tue 26 7/8 3 Jobs Wed 27 5/6 4 Jobs Thu 28 3/6 4 Jobs Fri 29 13/14 6 Jobs Sat 3…" at bounding box center [169, 307] width 339 height 487
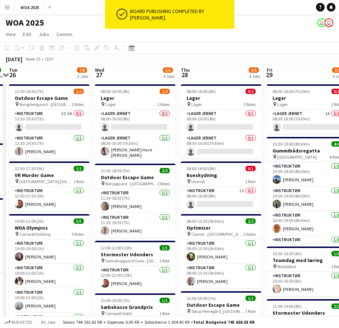
scroll to position [0, 159]
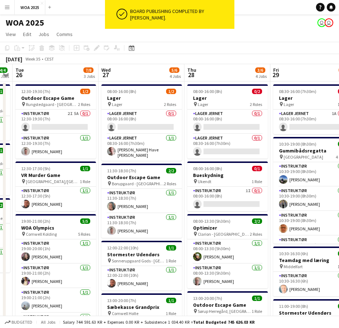
drag, startPoint x: 39, startPoint y: 170, endPoint x: 192, endPoint y: 171, distance: 153.3
click at [192, 171] on app-calendar-viewport "Sun 24 Mon 25 4/4 3 Jobs Tue 26 7/8 3 Jobs Wed 27 5/6 4 Jobs Thu 28 3/6 4 Jobs …" at bounding box center [169, 307] width 339 height 487
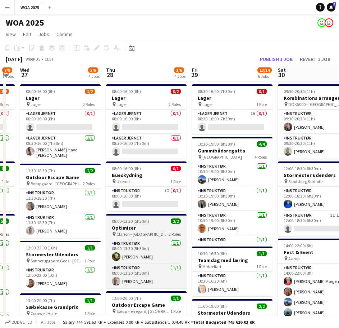
scroll to position [0, 252]
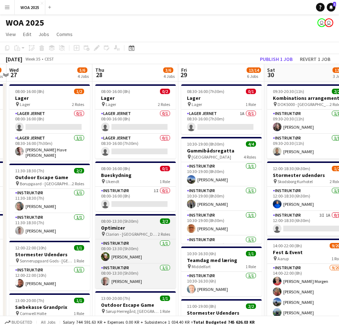
drag, startPoint x: 230, startPoint y: 243, endPoint x: 138, endPoint y: 230, distance: 93.8
click at [138, 230] on app-calendar-viewport "Sun 24 Mon 25 4/4 3 Jobs Tue 26 7/8 3 Jobs Wed 27 5/6 4 Jobs Thu 28 3/6 4 Jobs …" at bounding box center [169, 307] width 339 height 487
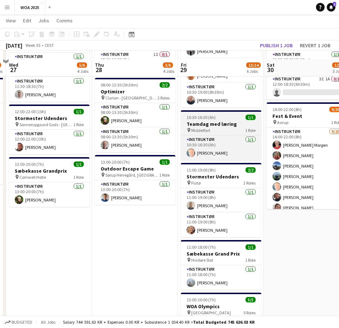
scroll to position [144, 0]
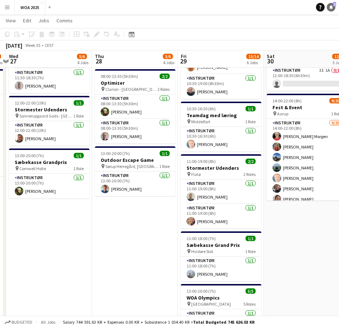
click at [329, 9] on icon "Notifications" at bounding box center [331, 7] width 4 height 4
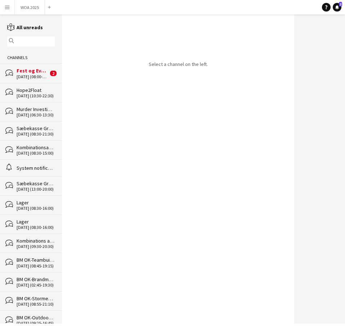
click at [24, 72] on div "Fest og Event" at bounding box center [33, 70] width 32 height 6
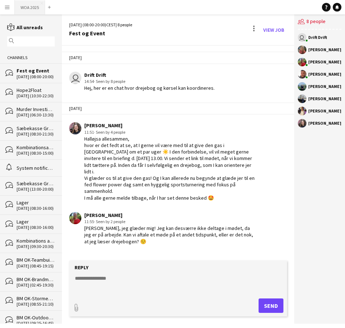
click at [23, 9] on button "WOA 2025 Close" at bounding box center [30, 7] width 30 height 14
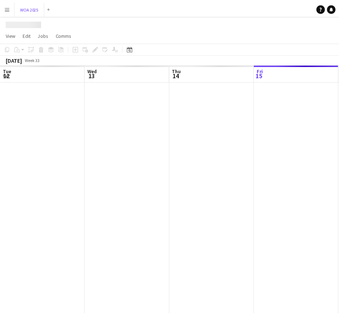
scroll to position [0, 172]
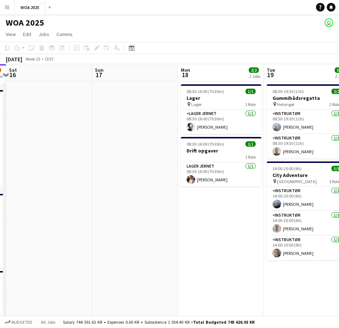
drag, startPoint x: 253, startPoint y: 168, endPoint x: 72, endPoint y: 193, distance: 182.8
click at [72, 192] on app-calendar-viewport "Wed 13 2/2 2 Jobs Thu 14 2/2 1 Job Fri 15 5/7 3 Jobs Sat 16 Sun 17 Mon 18 2/2 2…" at bounding box center [169, 200] width 339 height 272
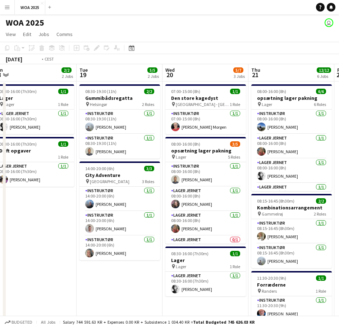
drag, startPoint x: 163, startPoint y: 176, endPoint x: -45, endPoint y: 191, distance: 208.6
click at [0, 191] on html "Menu Boards Boards Boards All jobs Status Workforce Workforce My Workforce Recr…" at bounding box center [169, 257] width 339 height 514
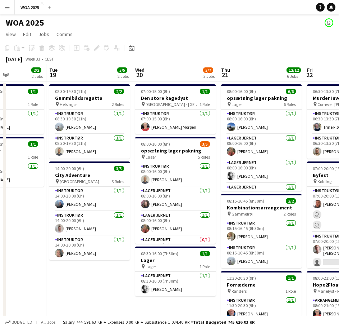
click at [94, 168] on app-calendar-viewport "Sat 16 Sun 17 Mon 18 2/2 2 Jobs Tue 19 5/5 2 Jobs Wed 20 5/7 3 Jobs Thu 21 12/1…" at bounding box center [169, 283] width 339 height 438
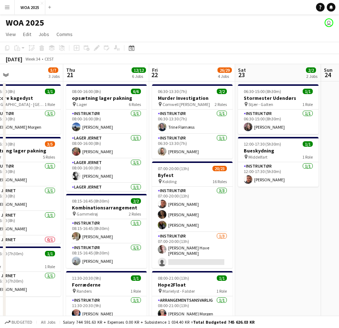
drag, startPoint x: 229, startPoint y: 149, endPoint x: 62, endPoint y: 165, distance: 167.8
click at [64, 164] on app-calendar-viewport "Mon 18 2/2 2 Jobs Tue 19 5/5 2 Jobs Wed 20 5/7 3 Jobs Thu 21 12/12 6 Jobs Fri 2…" at bounding box center [169, 283] width 339 height 438
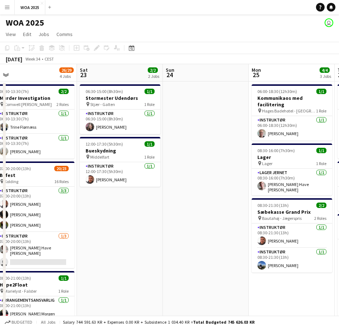
drag, startPoint x: 214, startPoint y: 163, endPoint x: 129, endPoint y: 167, distance: 85.4
click at [139, 167] on app-calendar-viewport "Tue 19 5/5 2 Jobs Wed 20 5/7 3 Jobs Thu 21 12/12 6 Jobs Fri 22 26/29 4 Jobs Sat…" at bounding box center [169, 283] width 339 height 438
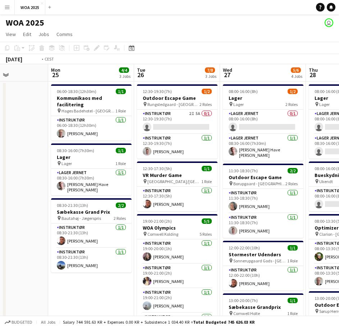
drag, startPoint x: 217, startPoint y: 162, endPoint x: 102, endPoint y: 168, distance: 115.7
click at [102, 168] on app-calendar-viewport "Thu 21 12/12 6 Jobs Fri 22 26/29 4 Jobs Sat 23 2/2 2 Jobs Sun 24 Mon 25 4/4 3 J…" at bounding box center [169, 307] width 339 height 487
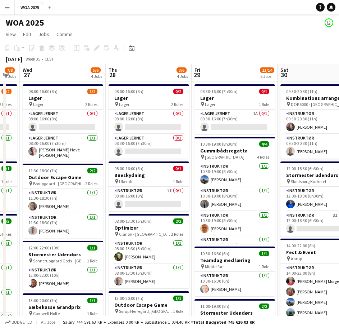
scroll to position [0, 241]
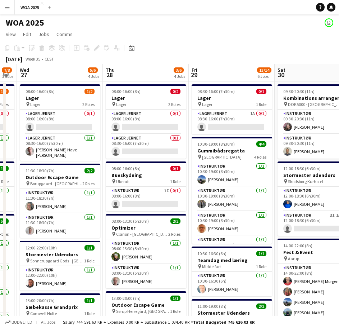
drag, startPoint x: 179, startPoint y: 161, endPoint x: 123, endPoint y: 162, distance: 55.8
click at [123, 162] on app-calendar-viewport "Sun 24 Mon 25 4/4 3 Jobs Tue 26 7/8 3 Jobs Wed 27 5/6 4 Jobs Thu 28 3/6 4 Jobs …" at bounding box center [169, 307] width 339 height 487
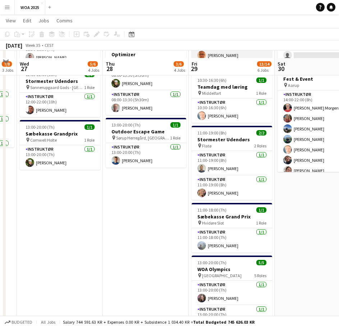
scroll to position [180, 0]
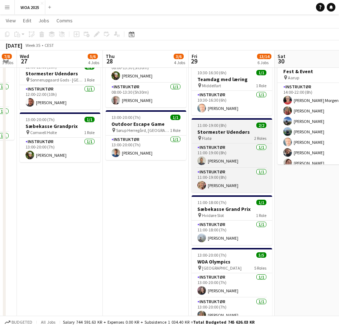
click at [235, 138] on div "pin Flatø 2 Roles" at bounding box center [232, 138] width 81 height 6
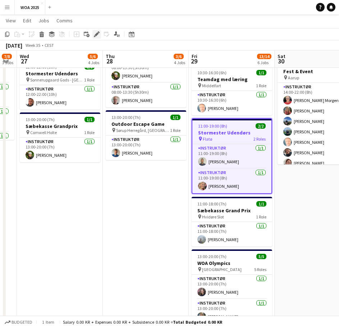
click at [98, 35] on icon "Edit" at bounding box center [97, 34] width 6 height 6
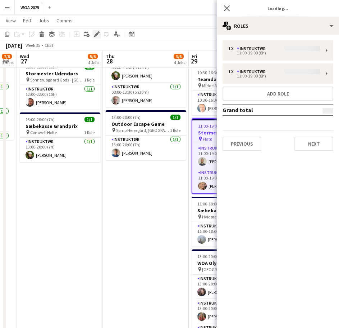
type input "**********"
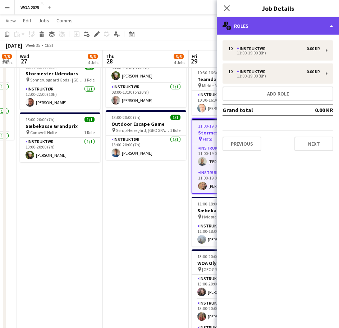
click at [282, 27] on div "multiple-users-add Roles" at bounding box center [278, 25] width 122 height 17
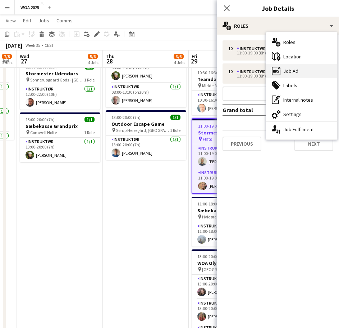
click at [290, 71] on div "ads-window Job Ad" at bounding box center [301, 71] width 71 height 14
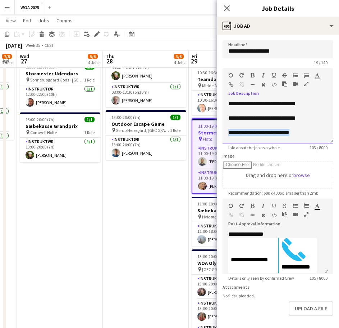
drag, startPoint x: 298, startPoint y: 134, endPoint x: 220, endPoint y: 134, distance: 77.8
click at [220, 134] on form "**********" at bounding box center [278, 195] width 122 height 310
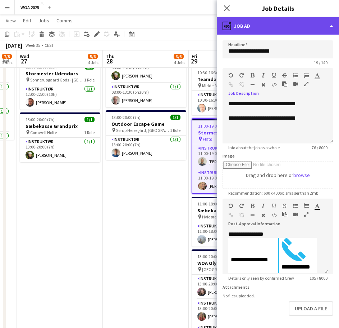
click at [254, 24] on div "ads-window Job Ad" at bounding box center [278, 25] width 122 height 17
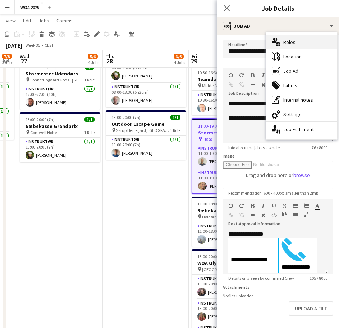
click at [296, 41] on div "multiple-users-add Roles" at bounding box center [301, 42] width 71 height 14
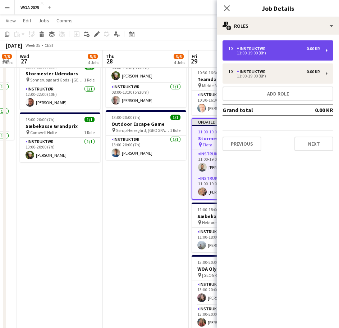
click at [267, 50] on div "1 x Instruktør 0.00 KR" at bounding box center [275, 48] width 92 height 5
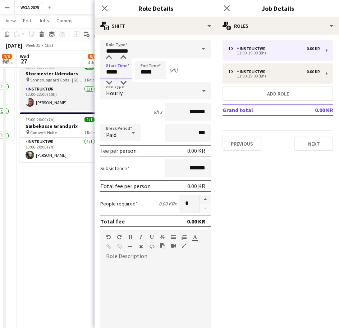
drag, startPoint x: 120, startPoint y: 72, endPoint x: 93, endPoint y: 71, distance: 27.0
click at [93, 71] on body "Menu Boards Boards Boards All jobs Status Workforce Workforce My Workforce Recr…" at bounding box center [169, 101] width 339 height 563
type input "*****"
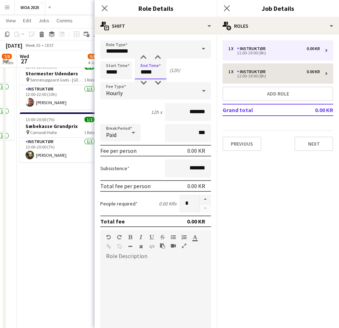
type input "*****"
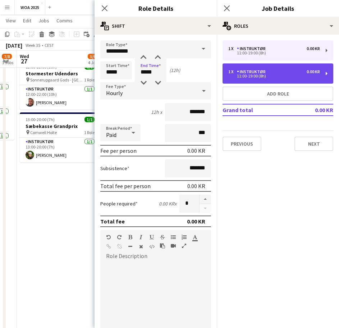
click at [275, 67] on div "1 x Instruktør 0.00 KR 11:00-19:00 (8h)" at bounding box center [278, 73] width 111 height 20
type input "*****"
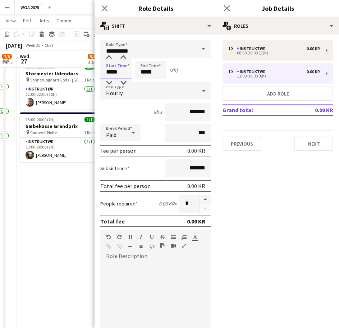
drag, startPoint x: 121, startPoint y: 71, endPoint x: 107, endPoint y: 69, distance: 13.8
click at [108, 69] on input "*****" at bounding box center [116, 70] width 32 height 18
type input "*****"
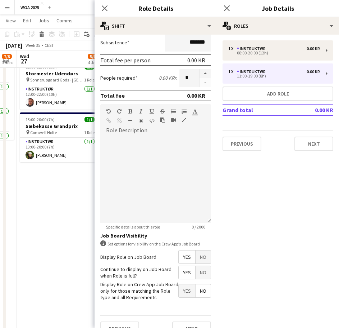
scroll to position [139, 0]
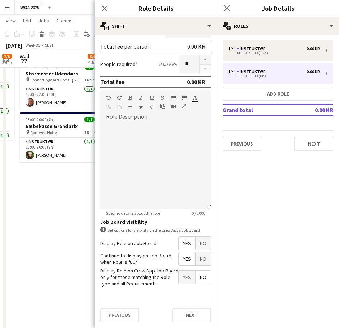
type input "*****"
click at [288, 193] on mat-expansion-panel "pencil3 General details 1 x Instruktør 0.00 KR 08:00-20:00 (12h) 1 x Instruktør…" at bounding box center [278, 181] width 122 height 293
click at [173, 308] on button "Next" at bounding box center [191, 314] width 39 height 14
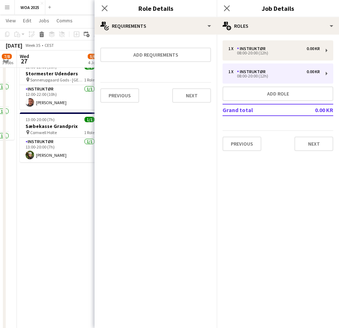
scroll to position [0, 0]
click at [64, 194] on app-date-cell "08:00-16:00 (8h) 1/2 Lager pin Lager 2 Roles Lager Jernet 0/1 08:00-16:00 (8h) …" at bounding box center [60, 136] width 86 height 470
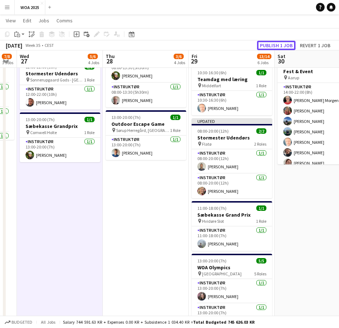
click at [273, 43] on button "Publish 1 job" at bounding box center [276, 45] width 39 height 9
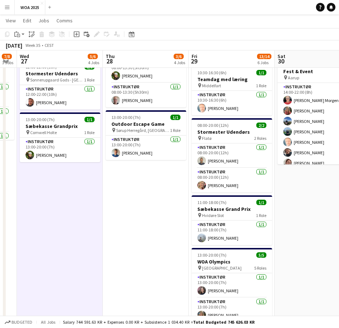
drag, startPoint x: 156, startPoint y: 193, endPoint x: 270, endPoint y: 194, distance: 114.1
click at [270, 194] on app-calendar-viewport "Sun 24 Mon 25 4/4 3 Jobs Tue 26 7/8 3 Jobs Wed 27 5/6 4 Jobs Thu 28 3/6 4 Jobs …" at bounding box center [169, 109] width 339 height 523
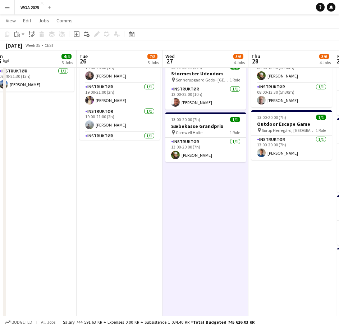
scroll to position [0, 179]
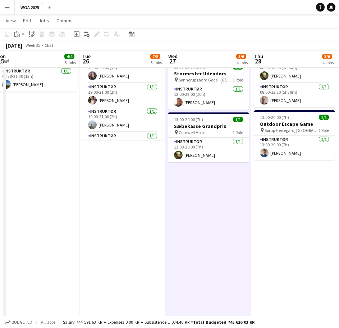
drag, startPoint x: 175, startPoint y: 184, endPoint x: 191, endPoint y: 185, distance: 16.6
click at [191, 185] on app-calendar-viewport "Sat 23 2/2 2 Jobs Sun 24 Mon 25 4/4 3 Jobs Tue 26 7/8 3 Jobs Wed 27 5/6 4 Jobs …" at bounding box center [169, 109] width 339 height 523
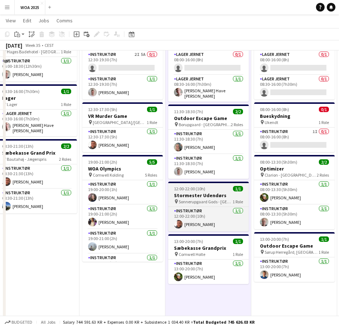
scroll to position [0, 0]
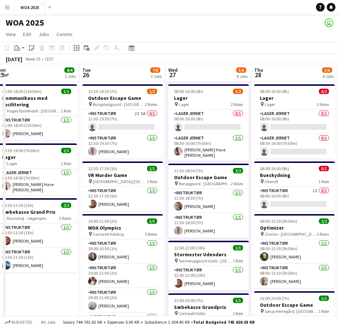
click at [191, 40] on app-page-menu "View Day view expanded Day view collapsed Month view Date picker Jump to [DATE]…" at bounding box center [169, 35] width 339 height 14
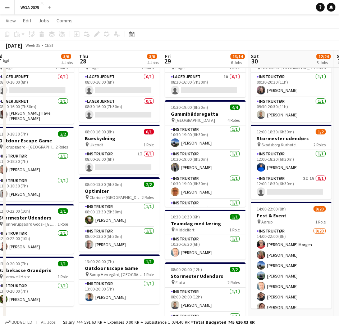
scroll to position [0, 268]
drag, startPoint x: 235, startPoint y: 299, endPoint x: 97, endPoint y: 292, distance: 137.7
click at [97, 292] on app-calendar-viewport "Sun 24 Mon 25 4/4 3 Jobs Tue 26 7/8 3 Jobs Wed 27 5/6 4 Jobs Thu 28 3/6 4 Jobs …" at bounding box center [169, 253] width 339 height 523
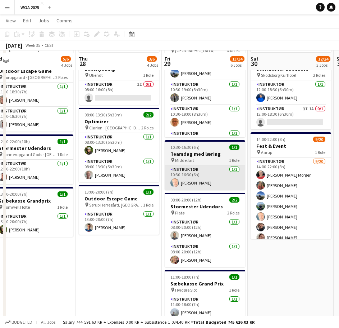
scroll to position [108, 0]
